Goal: Check status: Check status

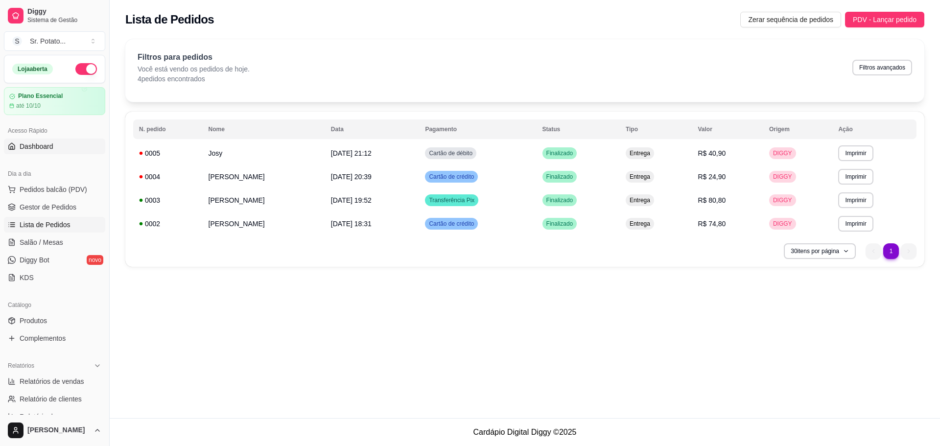
click at [34, 149] on span "Dashboard" at bounding box center [37, 146] width 34 height 10
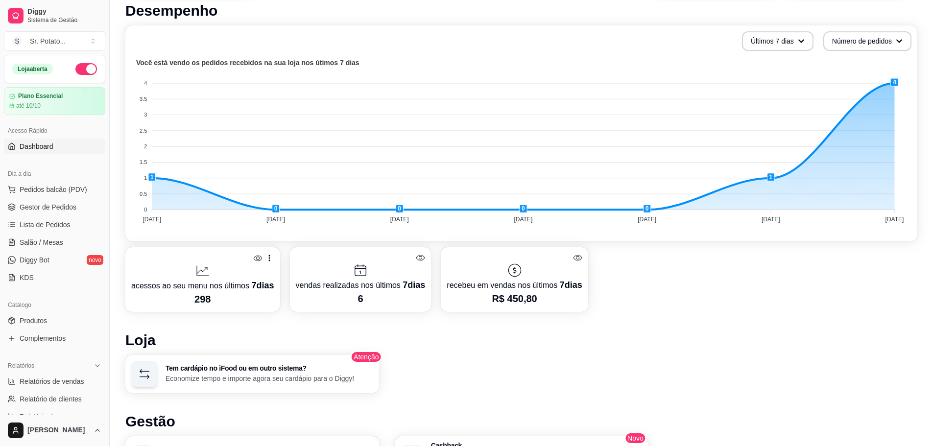
scroll to position [196, 0]
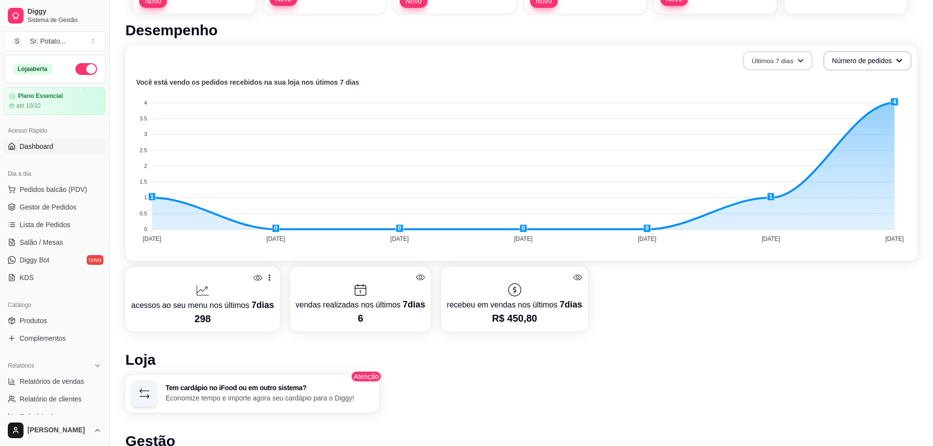
click at [795, 69] on button "Últimos 7 dias" at bounding box center [778, 60] width 70 height 19
click at [756, 119] on span "Últimos 30 dias" at bounding box center [777, 118] width 82 height 10
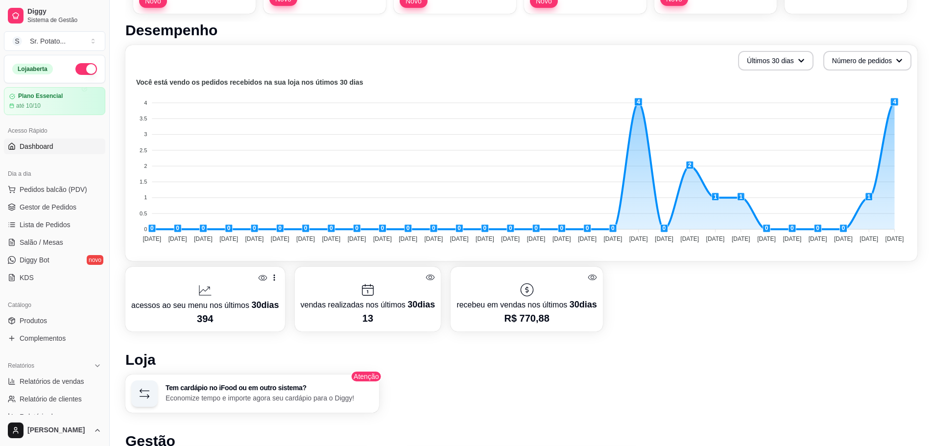
click at [261, 278] on icon at bounding box center [262, 278] width 9 height 6
click at [261, 278] on icon at bounding box center [262, 277] width 9 height 9
click at [270, 277] on icon at bounding box center [274, 278] width 10 height 10
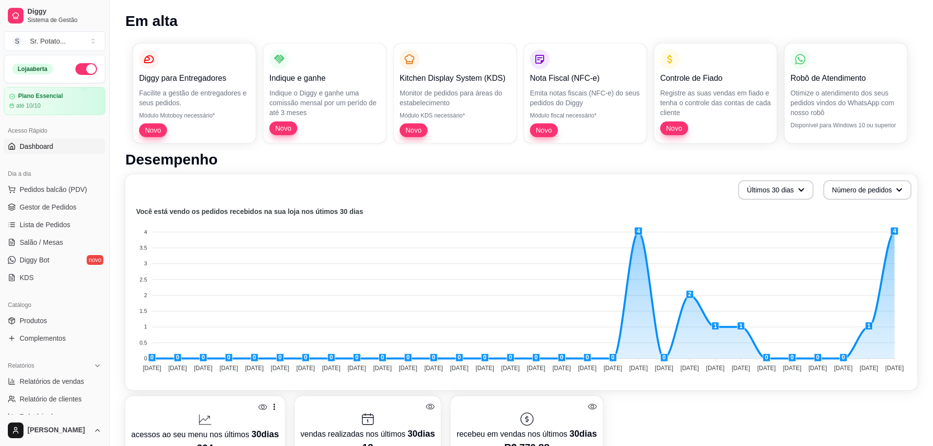
scroll to position [0, 0]
